Goal: Find specific page/section: Find specific page/section

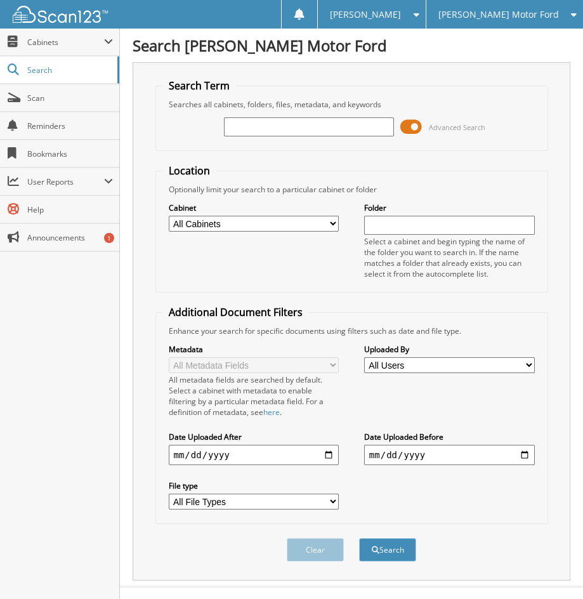
click at [271, 125] on input "text" at bounding box center [309, 126] width 171 height 19
type input "BD17521"
click at [359, 538] on button "Search" at bounding box center [387, 549] width 57 height 23
click at [410, 129] on span at bounding box center [411, 126] width 22 height 19
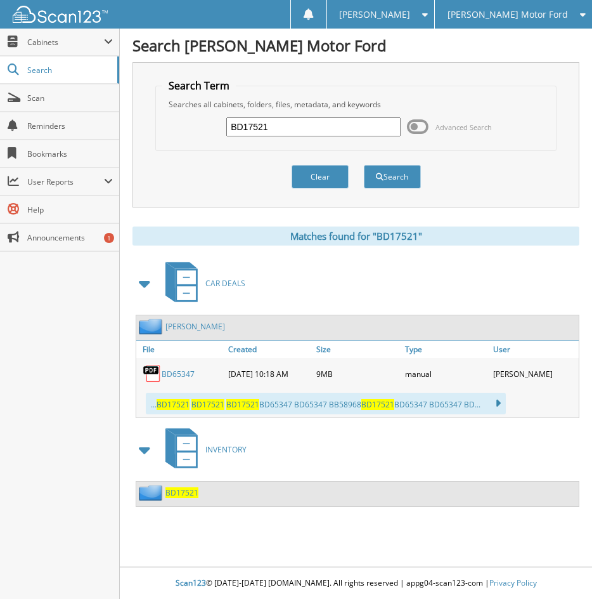
click at [181, 489] on span "BD17521" at bounding box center [182, 492] width 33 height 11
